Goal: Task Accomplishment & Management: Complete application form

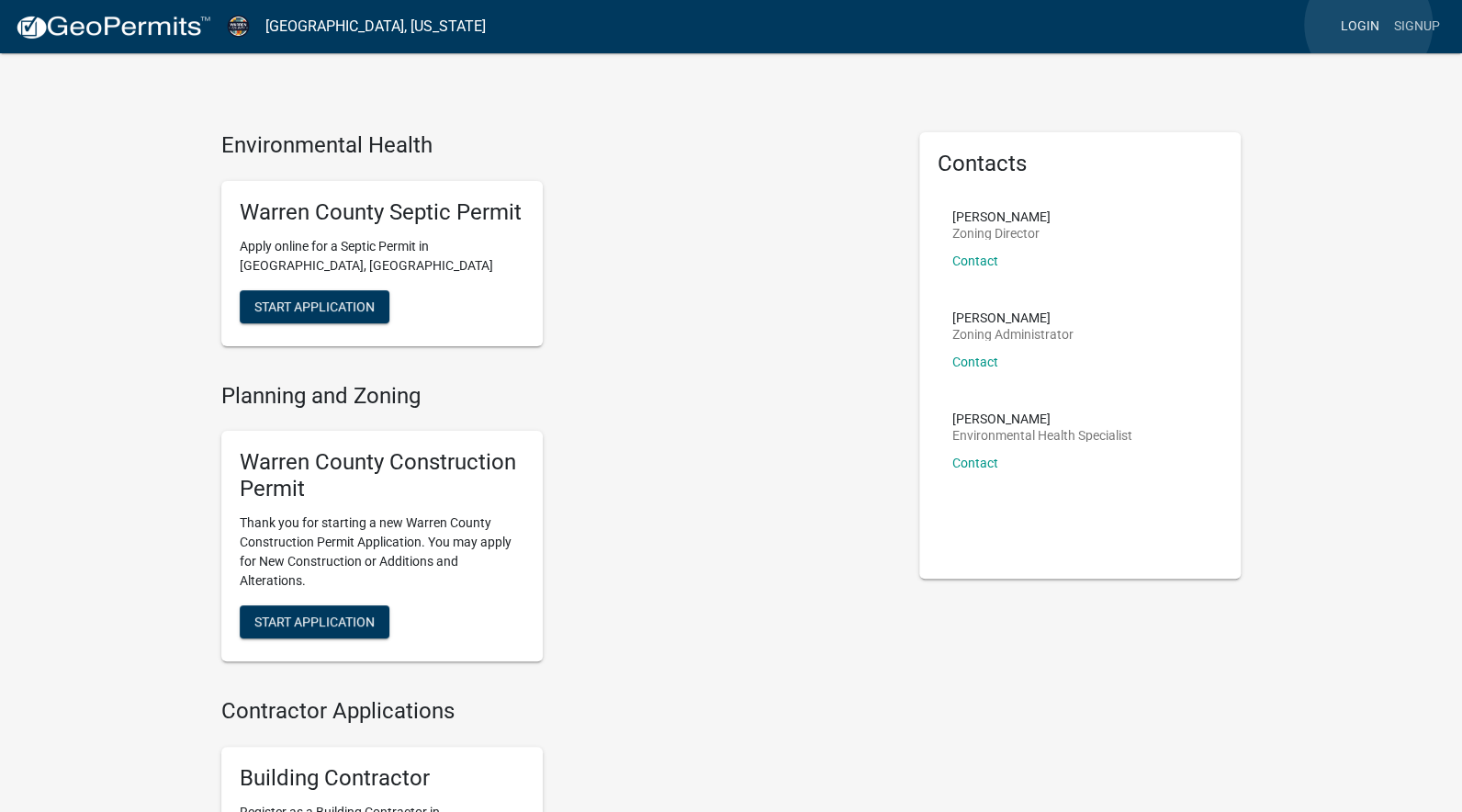
click at [1368, 25] on link "Login" at bounding box center [1360, 26] width 53 height 34
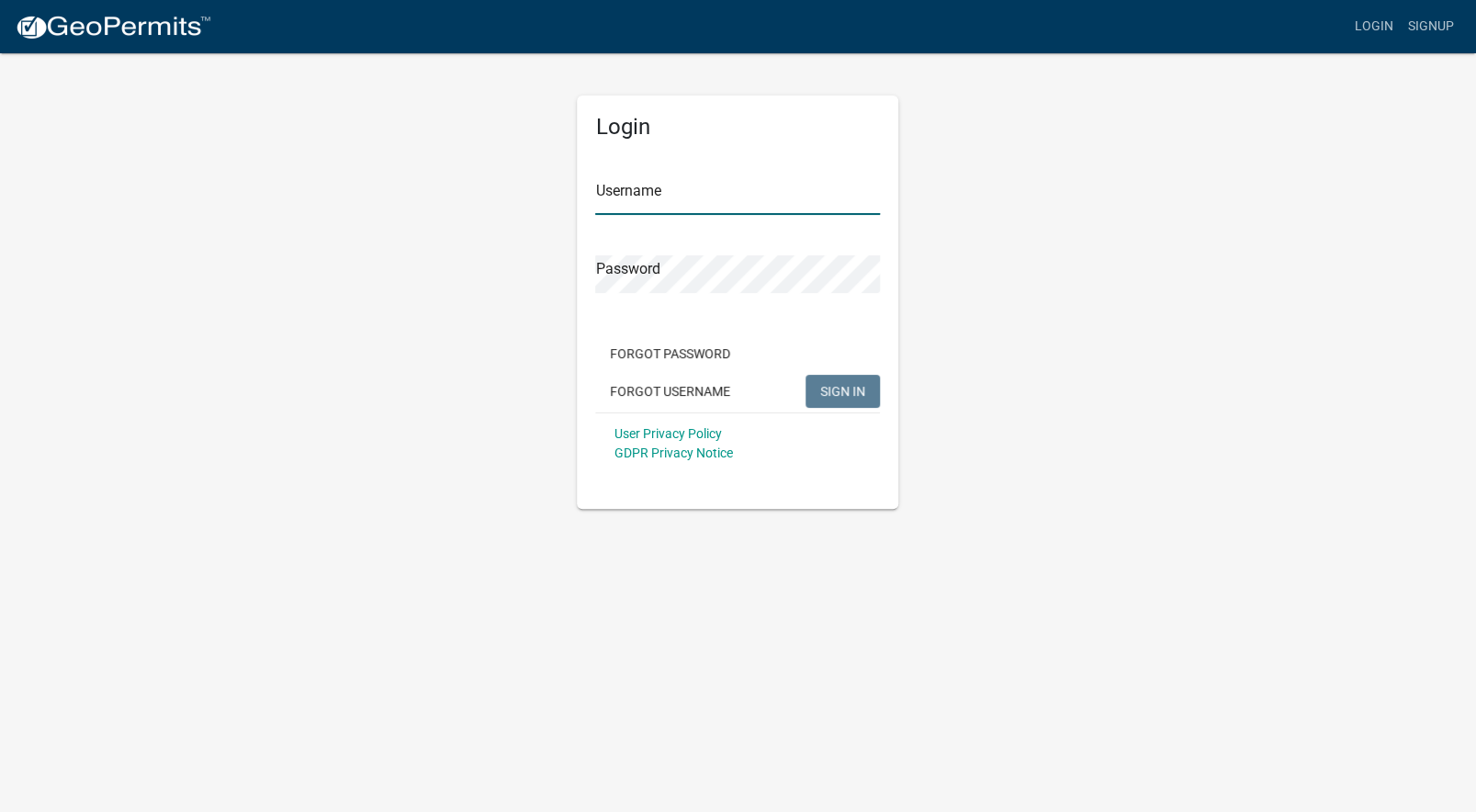
click at [624, 190] on input "Username" at bounding box center [738, 196] width 285 height 37
type input "suziejw85"
click at [850, 394] on span "SIGN IN" at bounding box center [843, 390] width 45 height 15
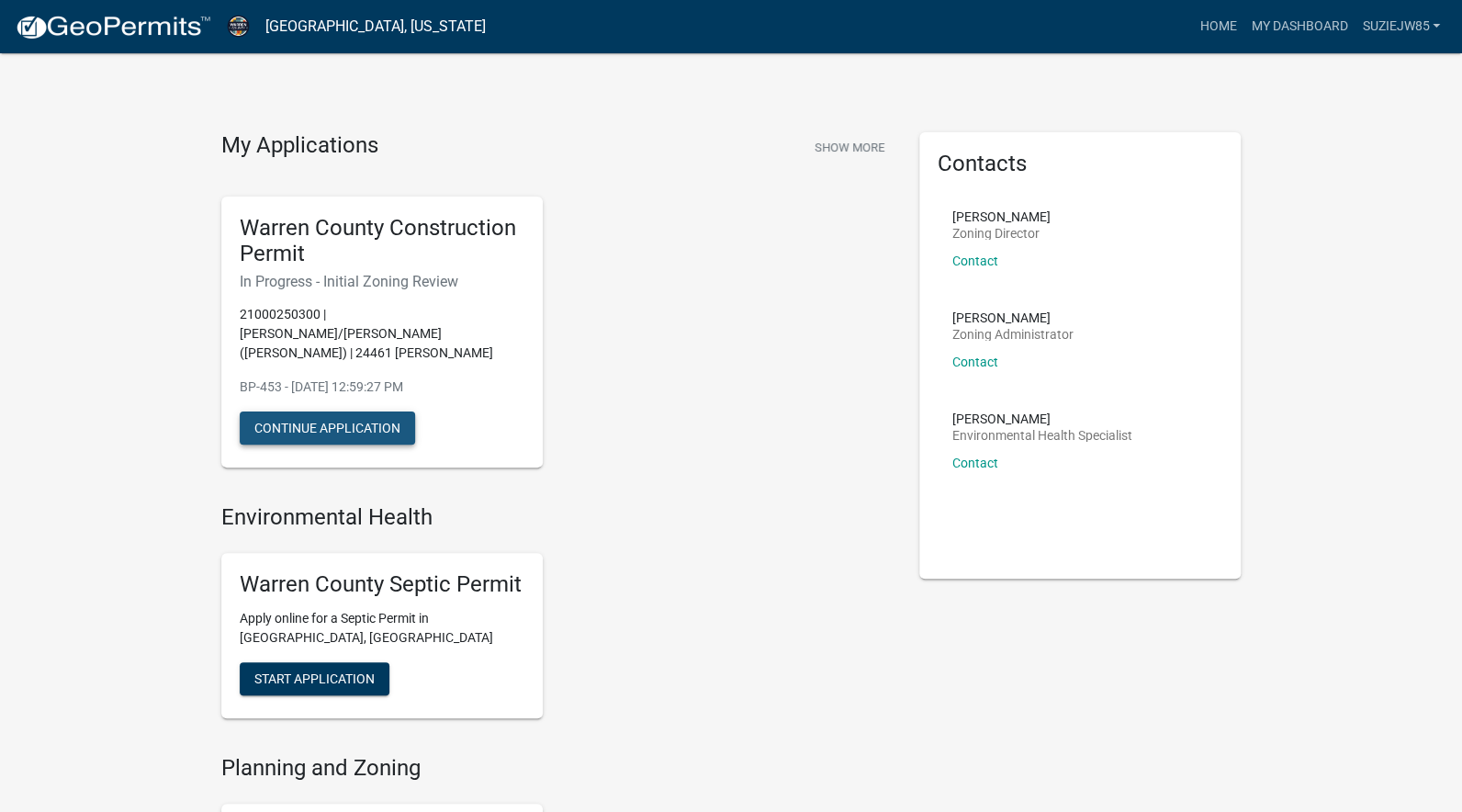
click at [396, 413] on button "Continue Application" at bounding box center [327, 428] width 175 height 34
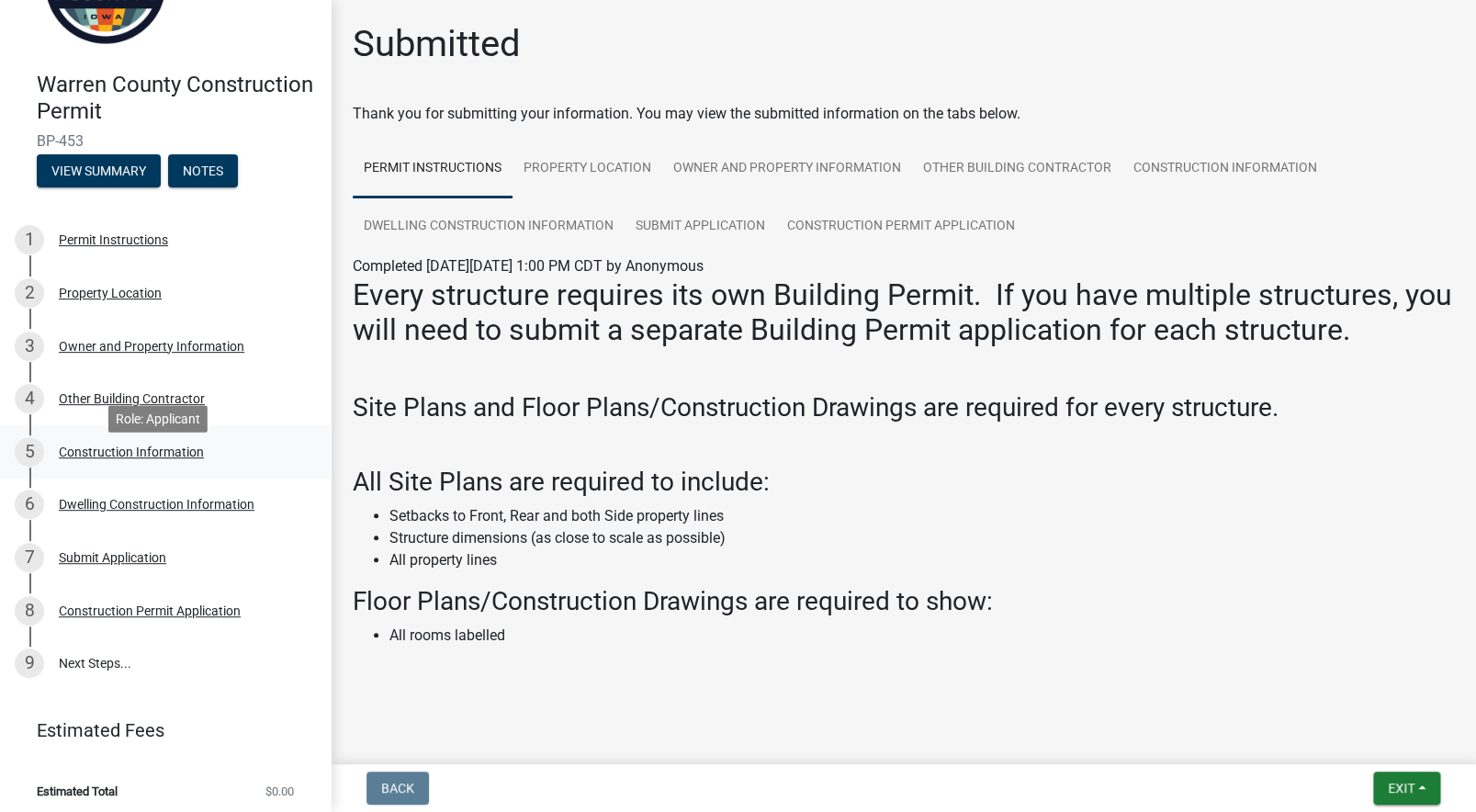
scroll to position [111, 0]
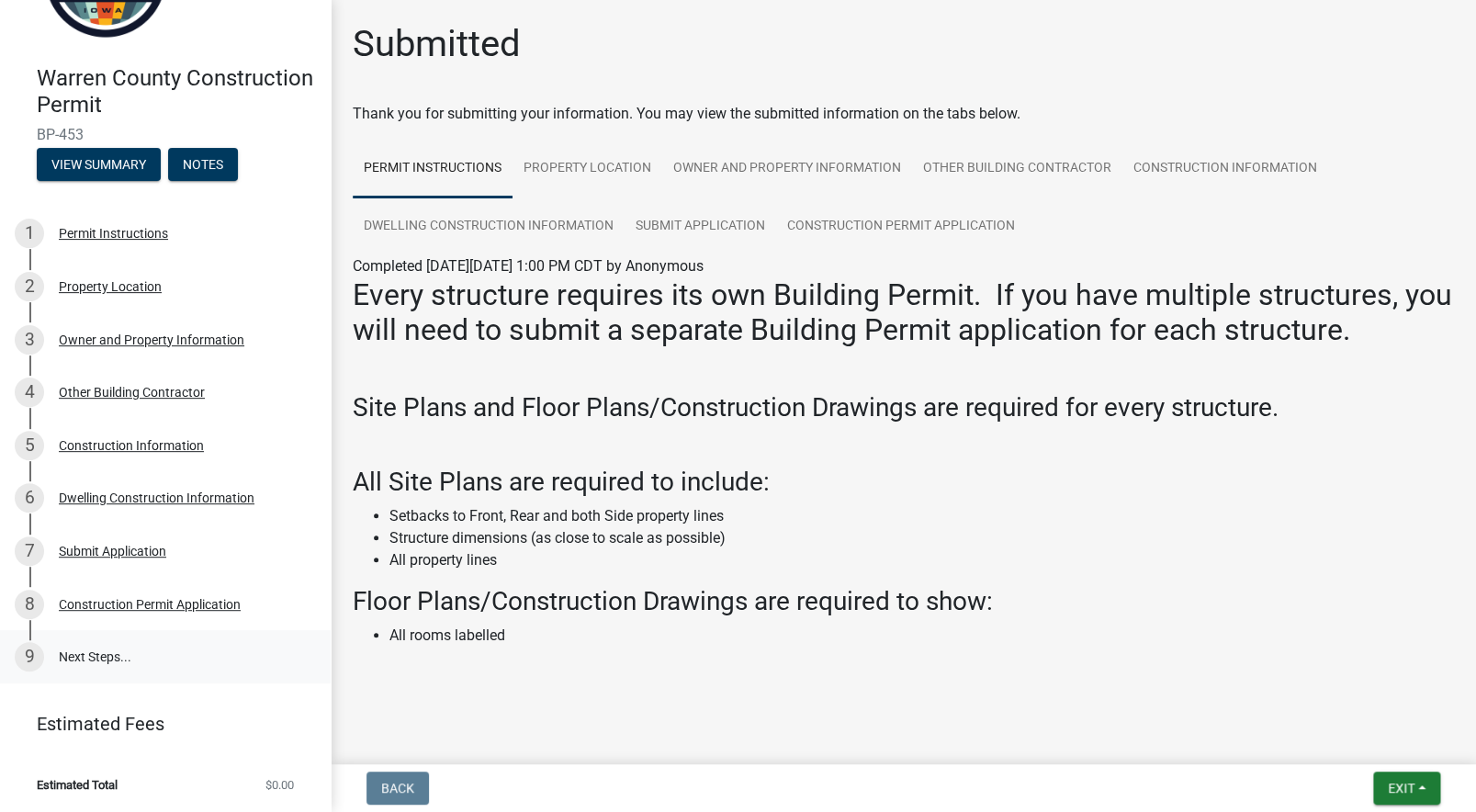
click at [118, 656] on link "9 Next Steps..." at bounding box center [165, 656] width 331 height 53
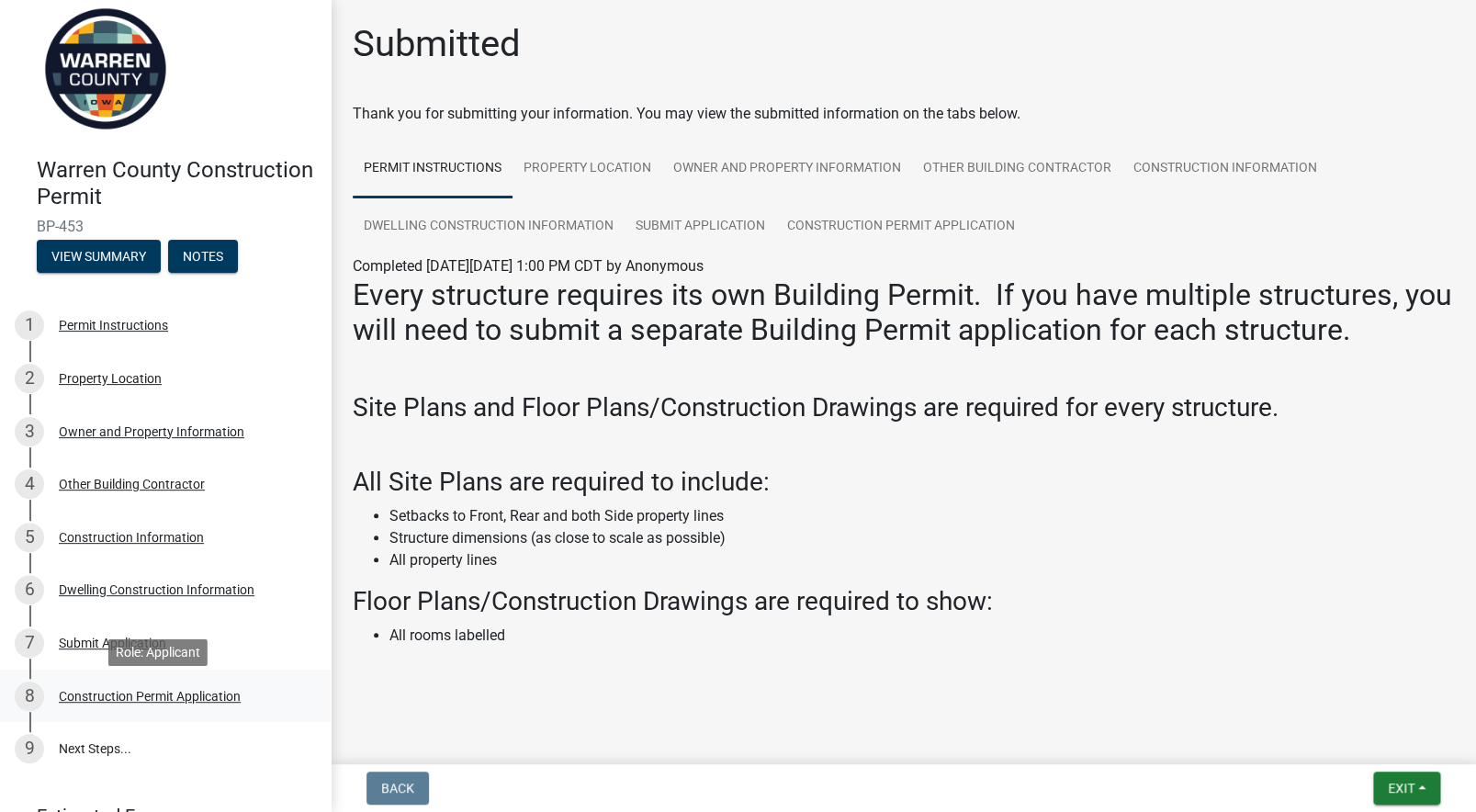
scroll to position [0, 0]
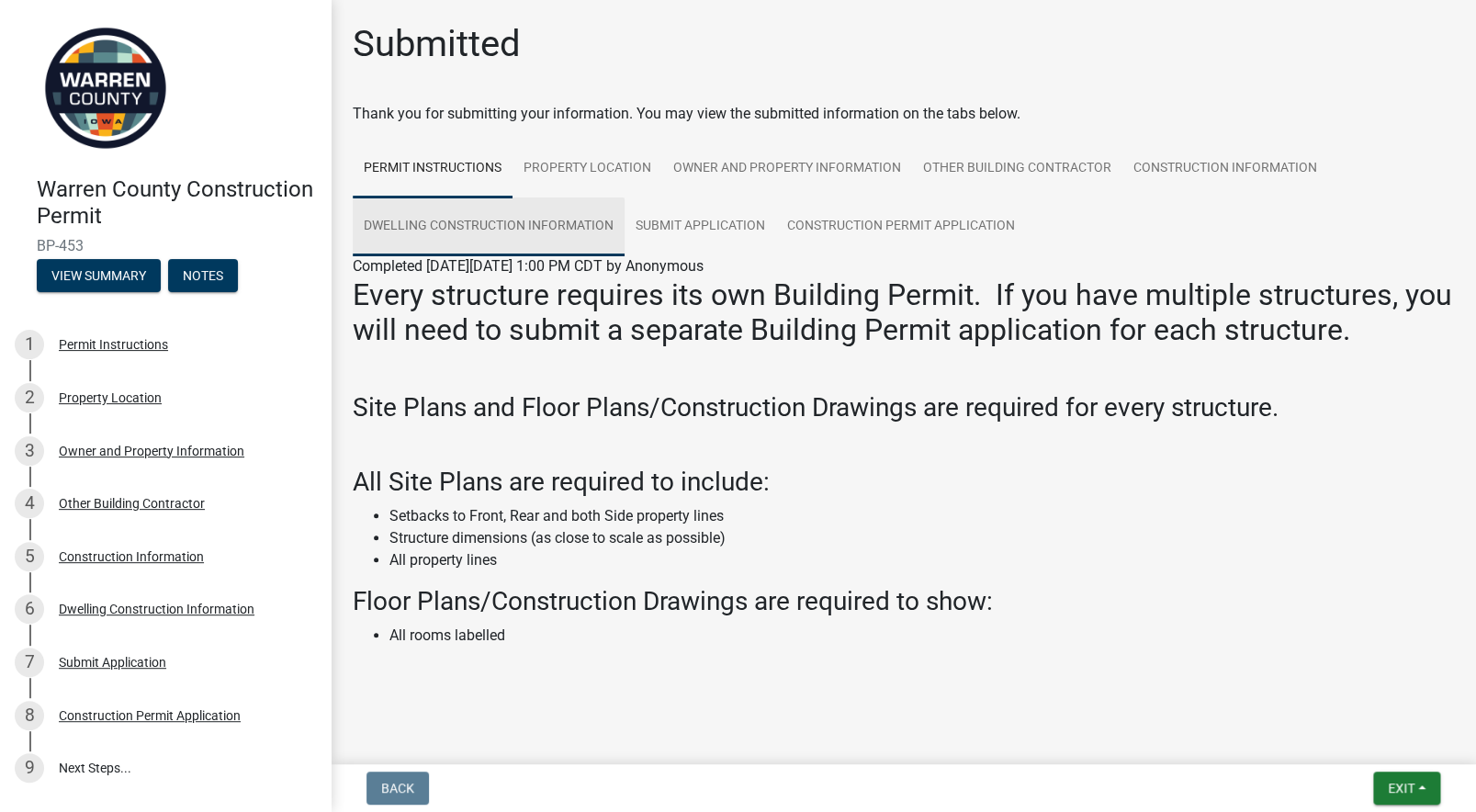
click at [582, 219] on link "Dwelling Construction Information" at bounding box center [489, 226] width 272 height 59
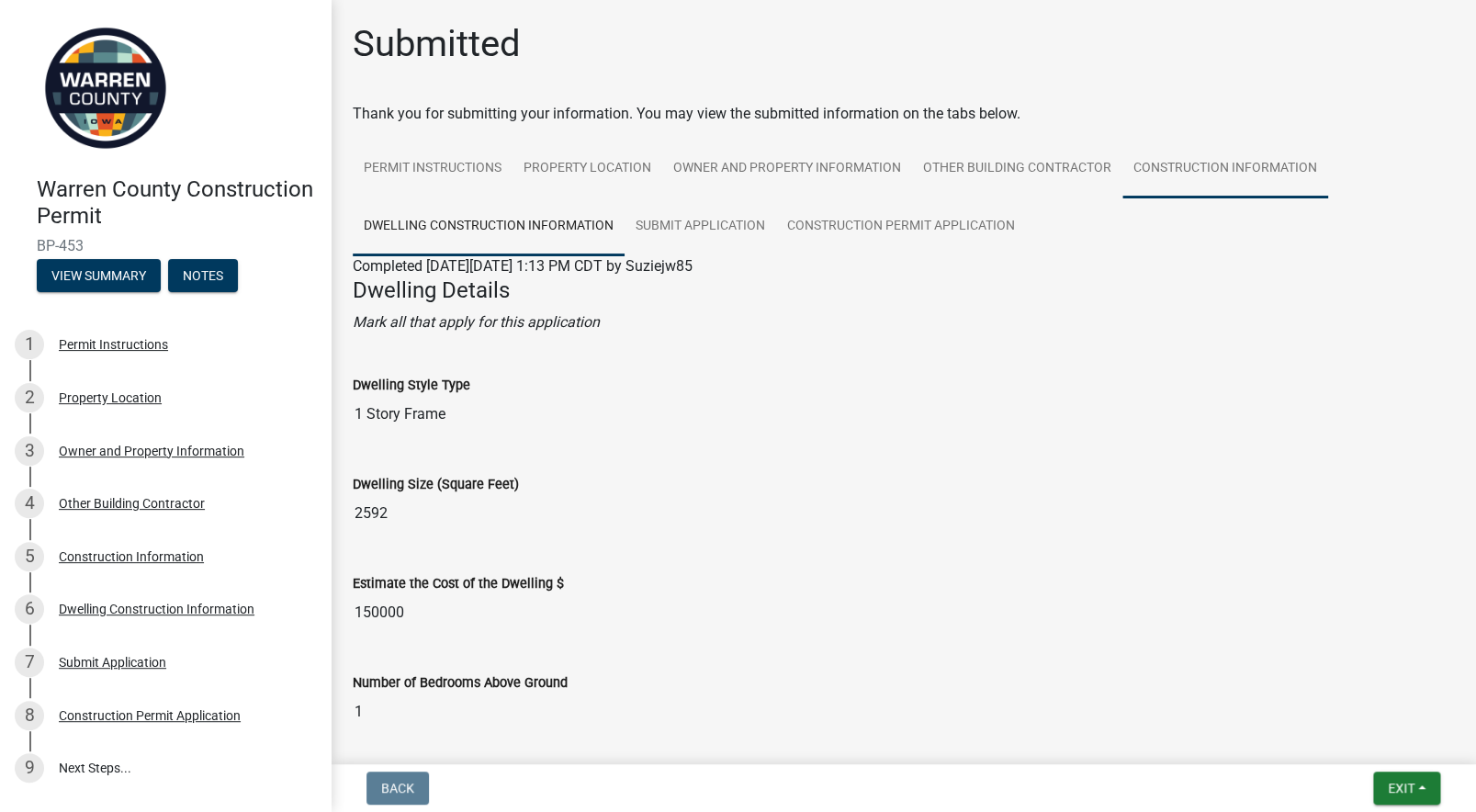
click at [1220, 165] on link "Construction Information" at bounding box center [1225, 169] width 206 height 59
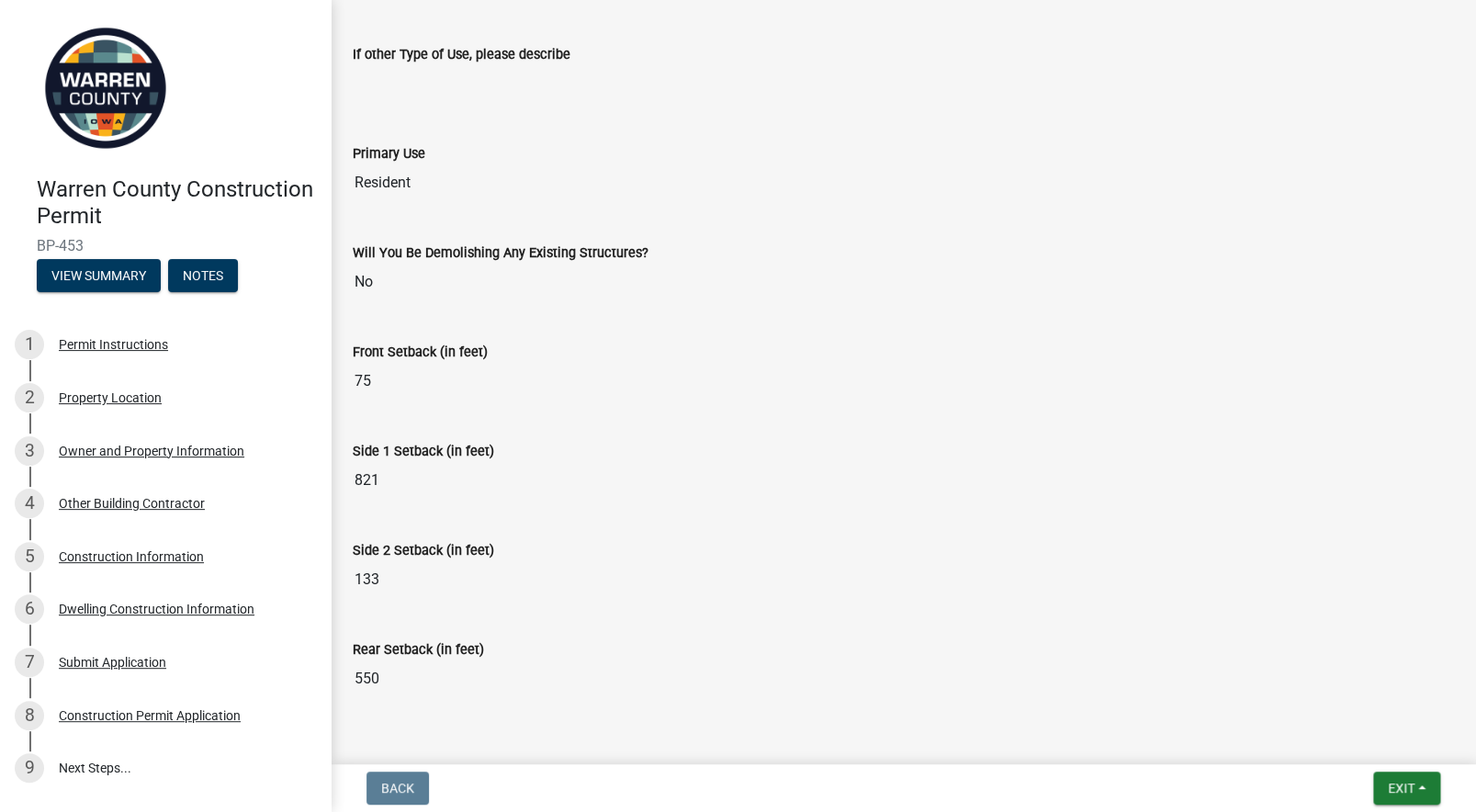
scroll to position [504, 0]
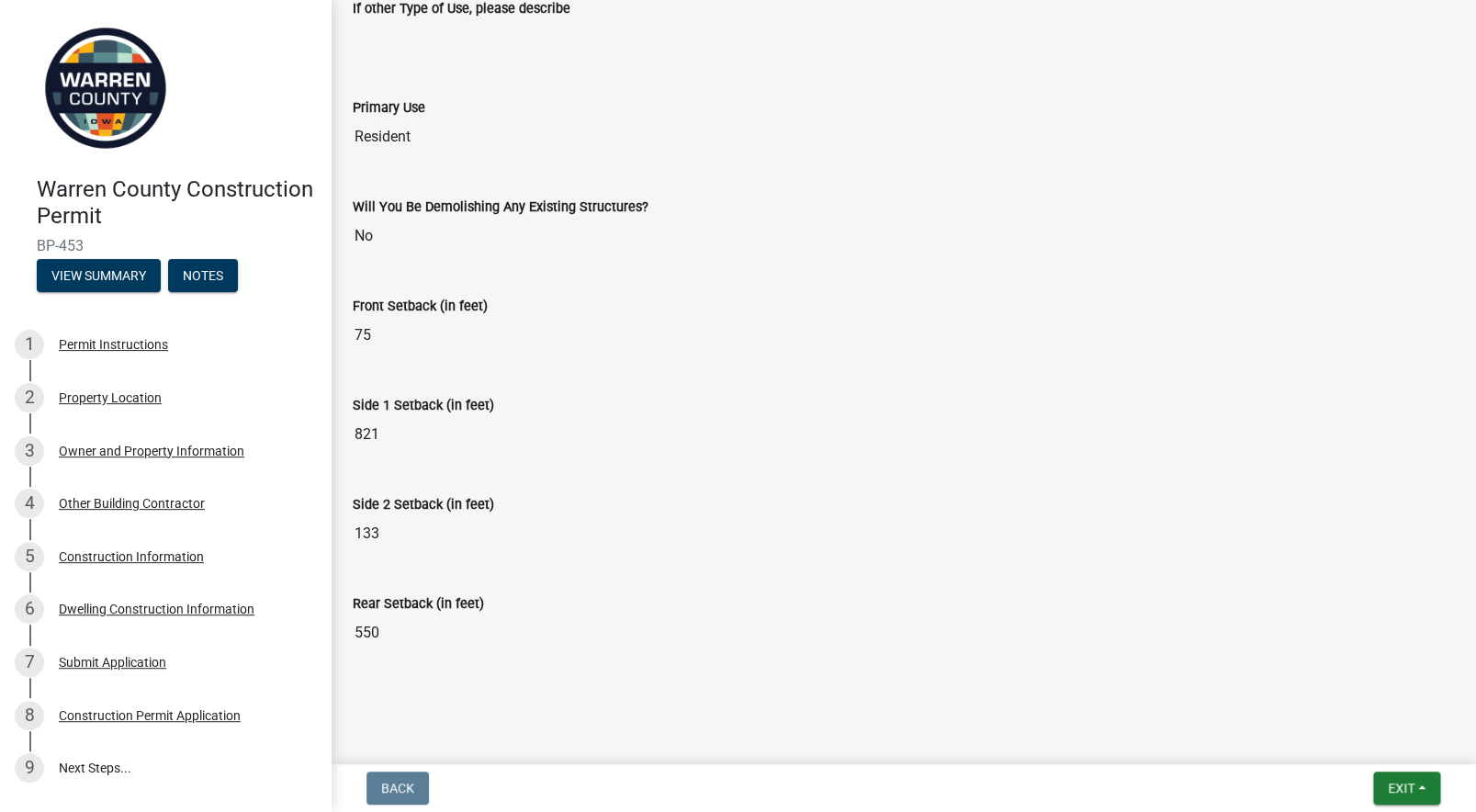
click at [375, 337] on input "75" at bounding box center [903, 334] width 1101 height 36
drag, startPoint x: 375, startPoint y: 335, endPoint x: 358, endPoint y: 333, distance: 17.1
click at [358, 333] on input "75" at bounding box center [903, 334] width 1101 height 36
click at [435, 340] on input "75" at bounding box center [903, 334] width 1101 height 36
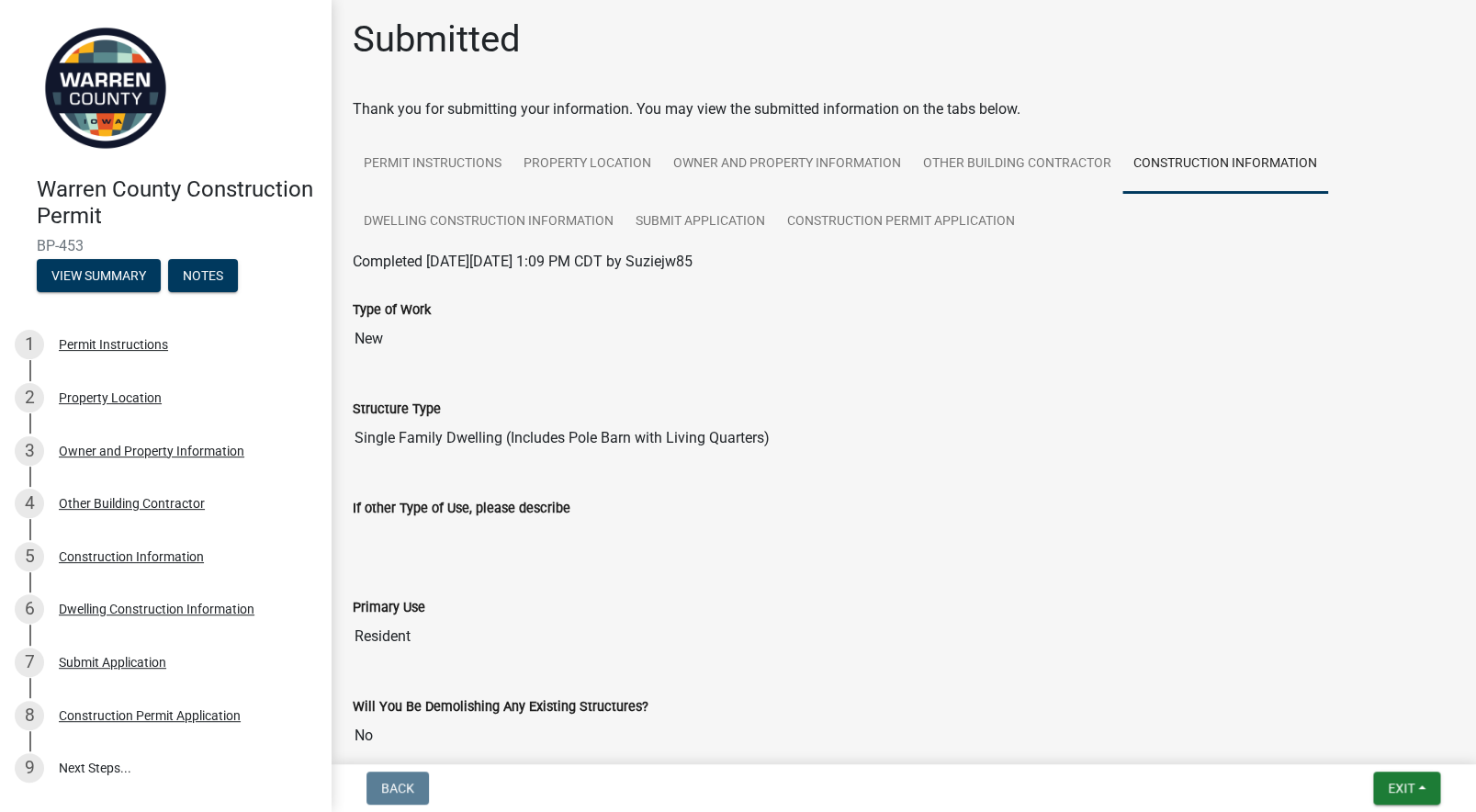
scroll to position [0, 0]
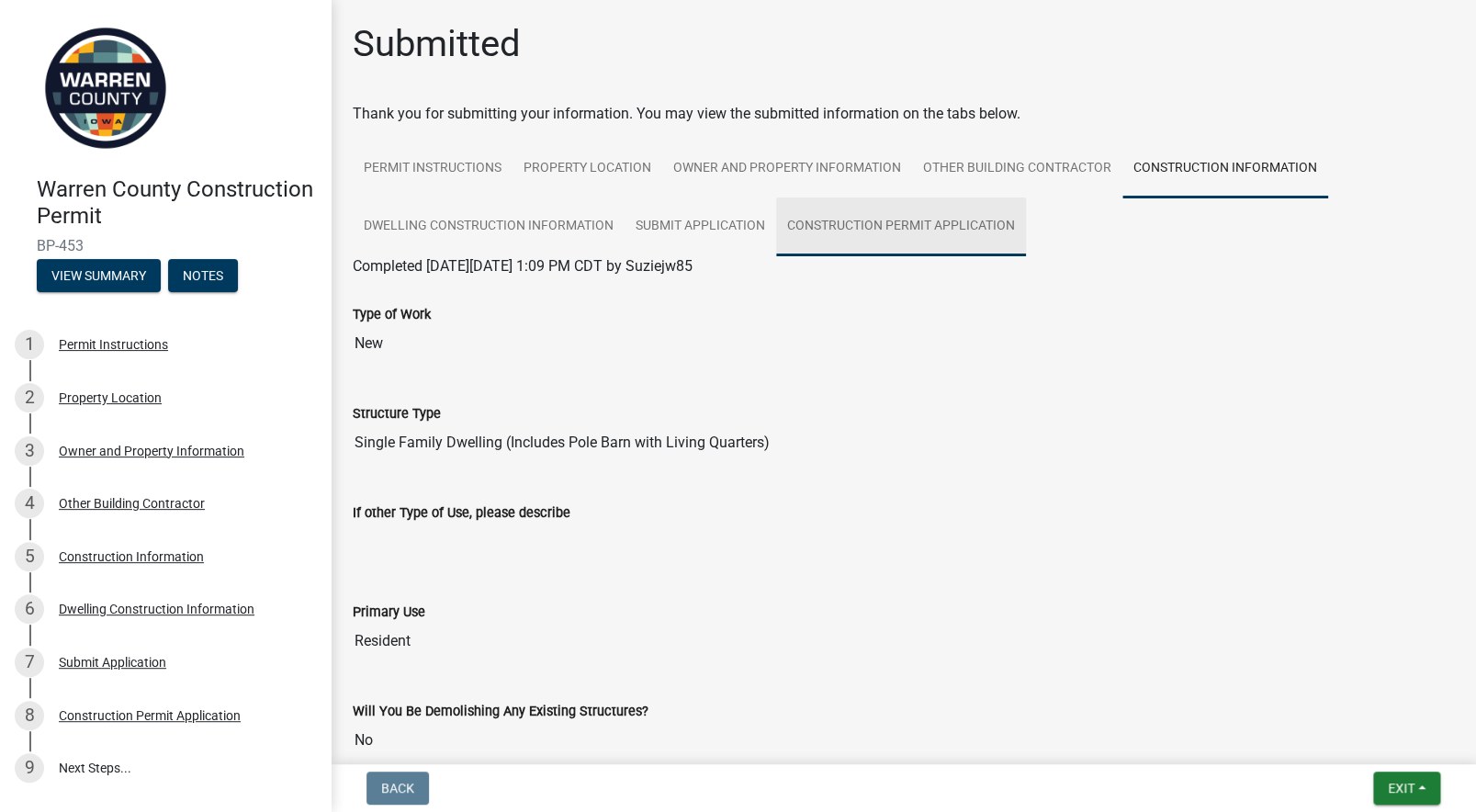
click at [892, 226] on link "Construction Permit Application" at bounding box center [900, 226] width 250 height 59
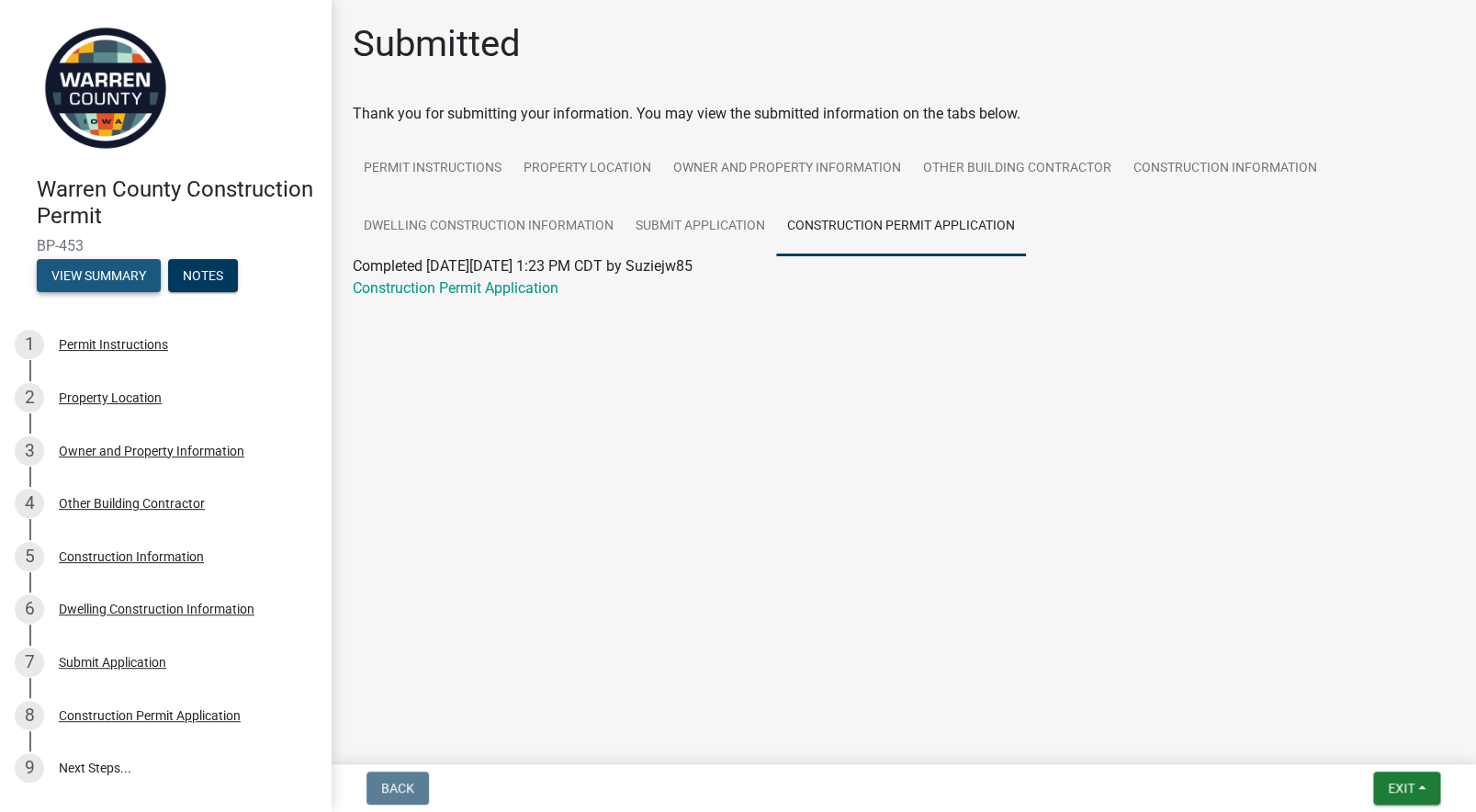
click at [129, 277] on button "View Summary" at bounding box center [98, 276] width 124 height 34
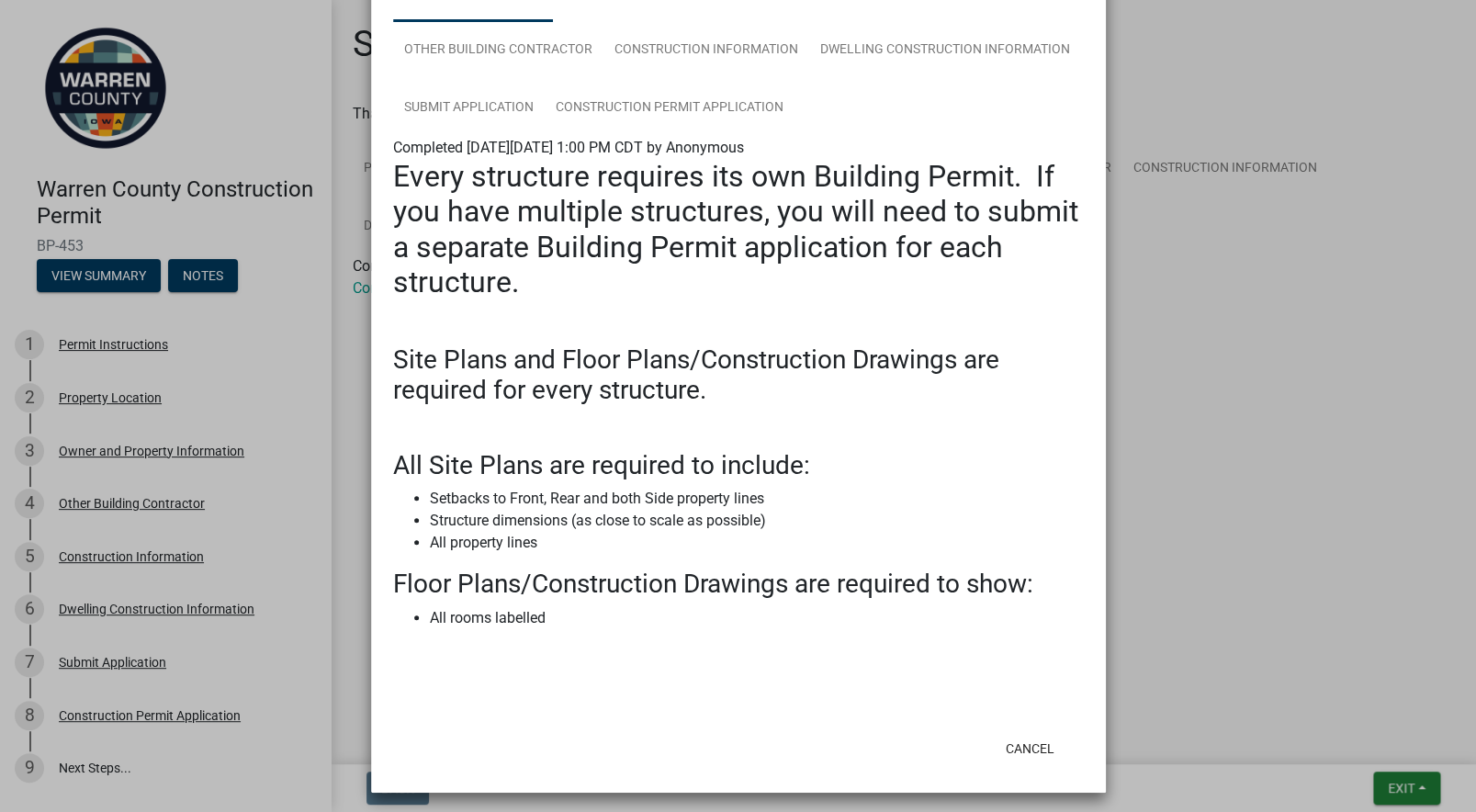
scroll to position [164, 0]
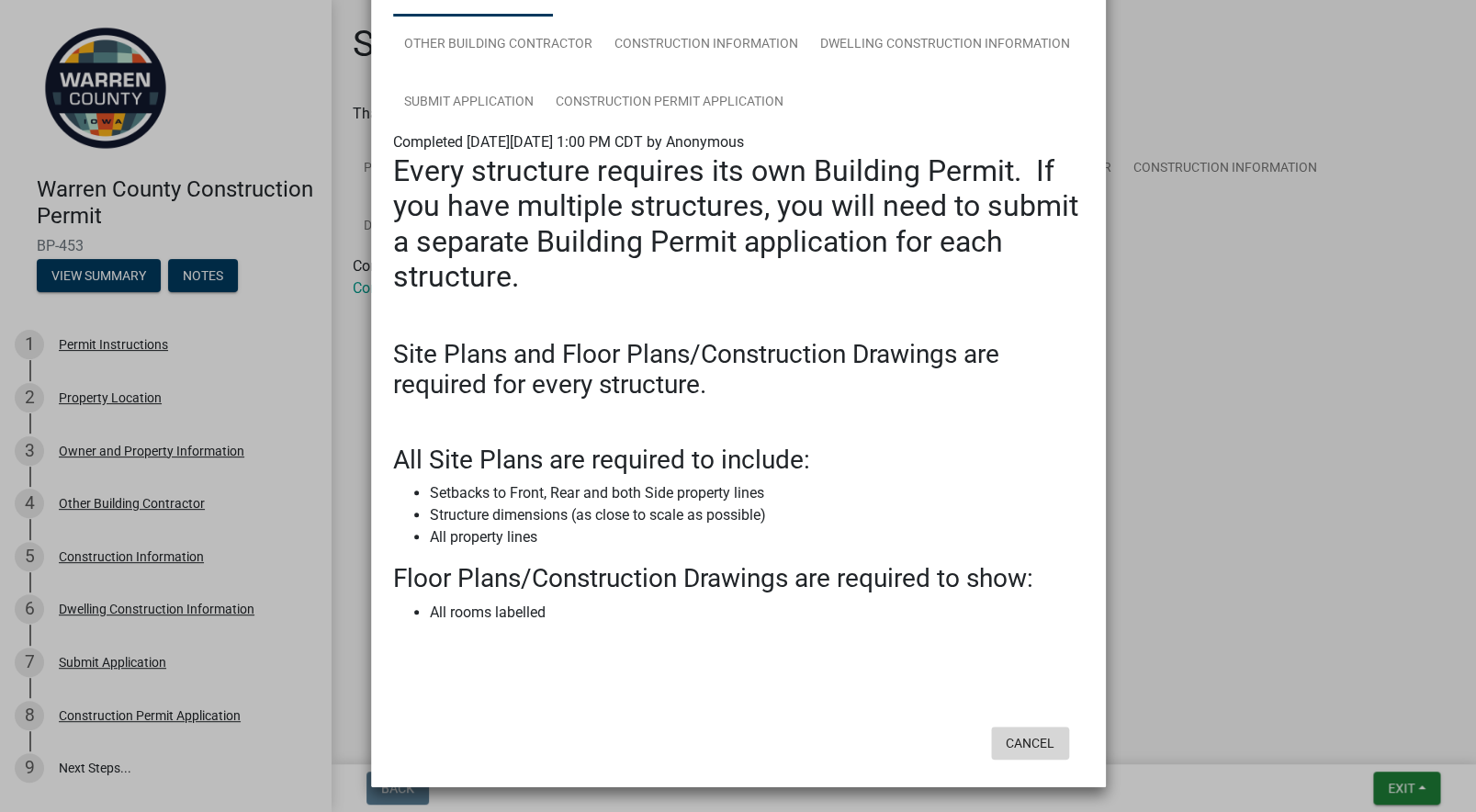
drag, startPoint x: 1036, startPoint y: 744, endPoint x: 798, endPoint y: 662, distance: 251.7
click at [1023, 738] on button "Cancel" at bounding box center [1030, 743] width 78 height 34
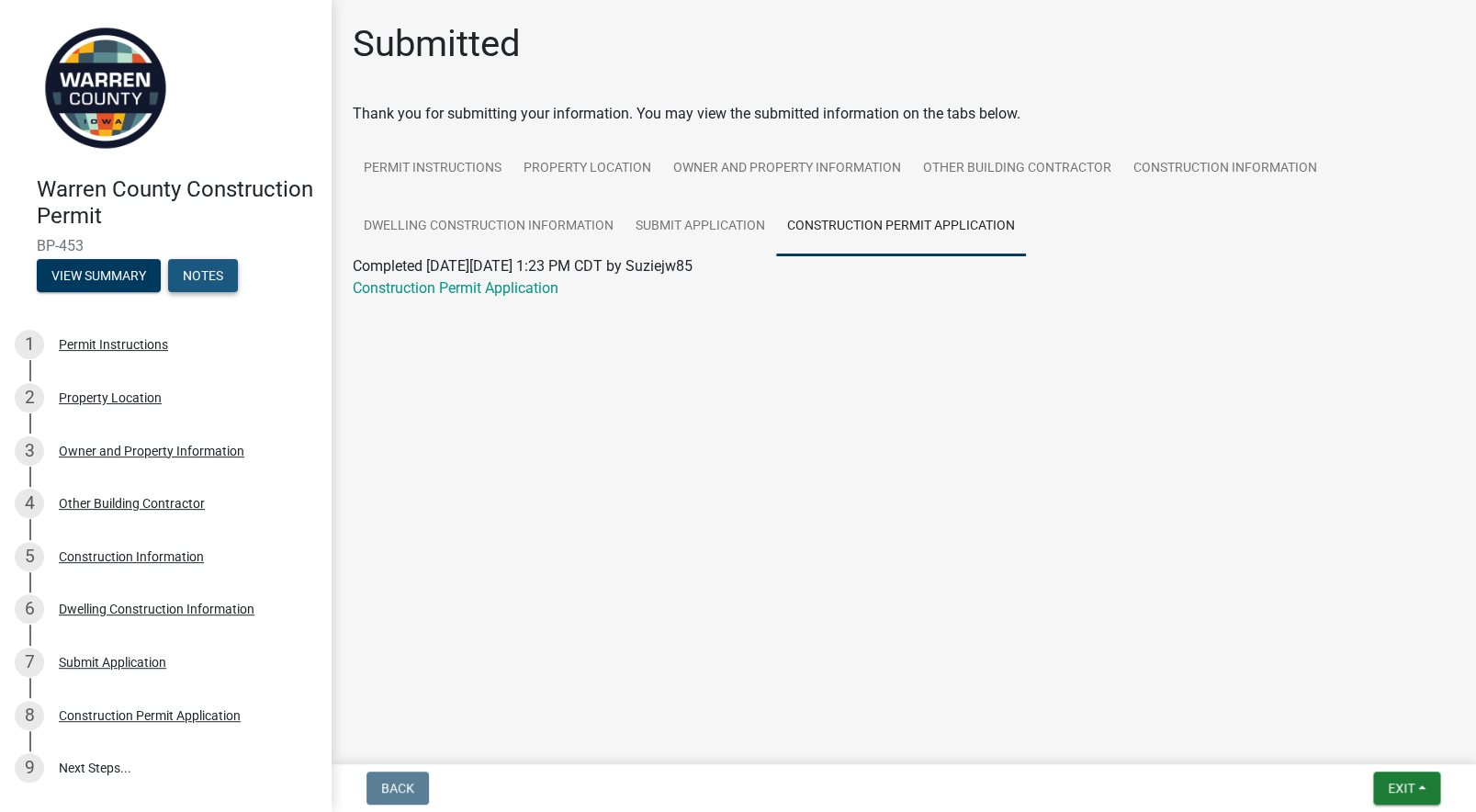
click at [222, 273] on button "Notes" at bounding box center [202, 276] width 70 height 34
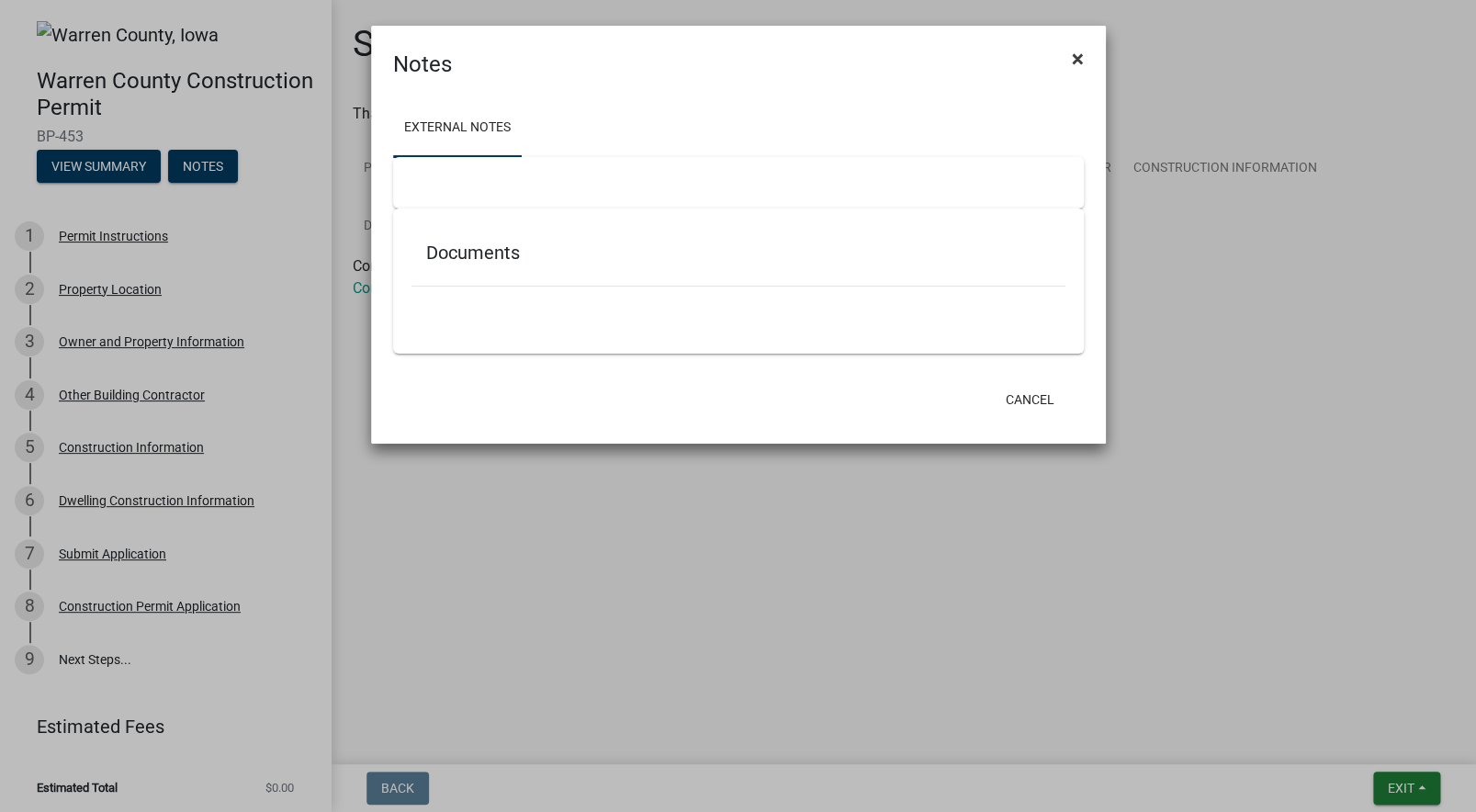
click at [1073, 62] on span "×" at bounding box center [1077, 59] width 12 height 26
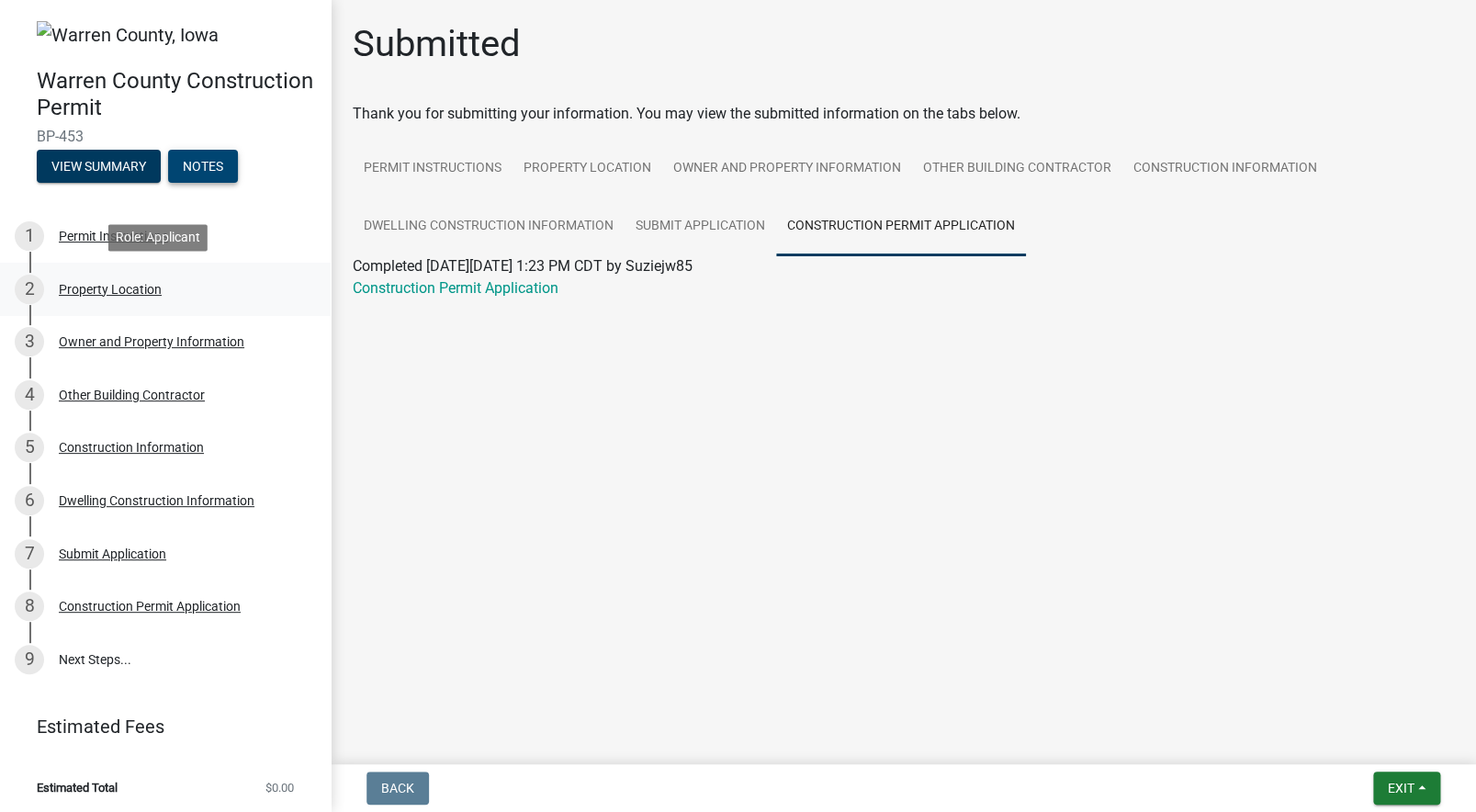
scroll to position [2, 0]
